Goal: Transaction & Acquisition: Purchase product/service

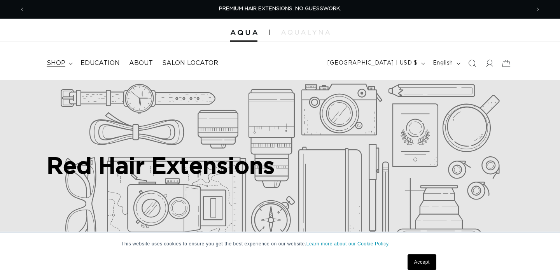
click at [68, 60] on summary "shop" at bounding box center [59, 62] width 34 height 17
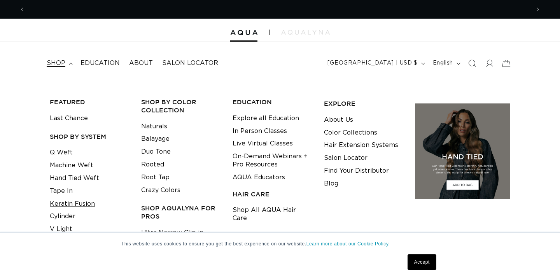
scroll to position [0, 1009]
click at [63, 189] on link "Tape In" at bounding box center [61, 191] width 23 height 13
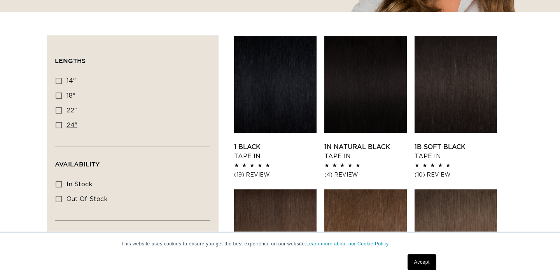
scroll to position [0, 505]
click at [60, 124] on icon at bounding box center [59, 125] width 6 height 6
click at [60, 124] on input "24" 24" (27 products)" at bounding box center [59, 125] width 6 height 6
checkbox input "true"
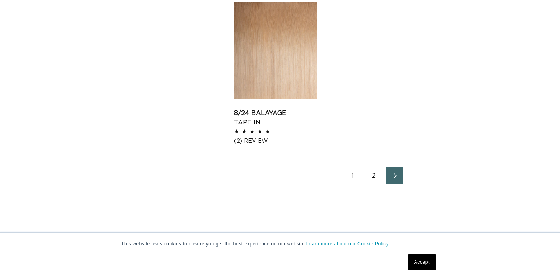
scroll to position [1065, 0]
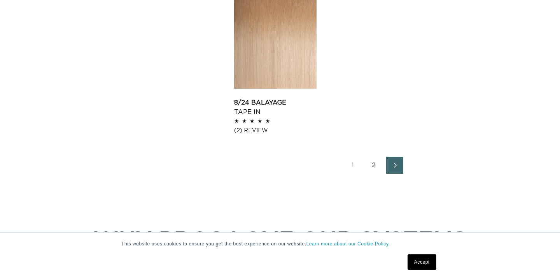
click at [372, 163] on link "2" at bounding box center [373, 165] width 17 height 17
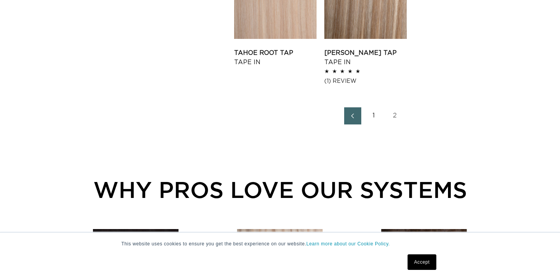
scroll to position [0, 1009]
